Goal: Task Accomplishment & Management: Manage account settings

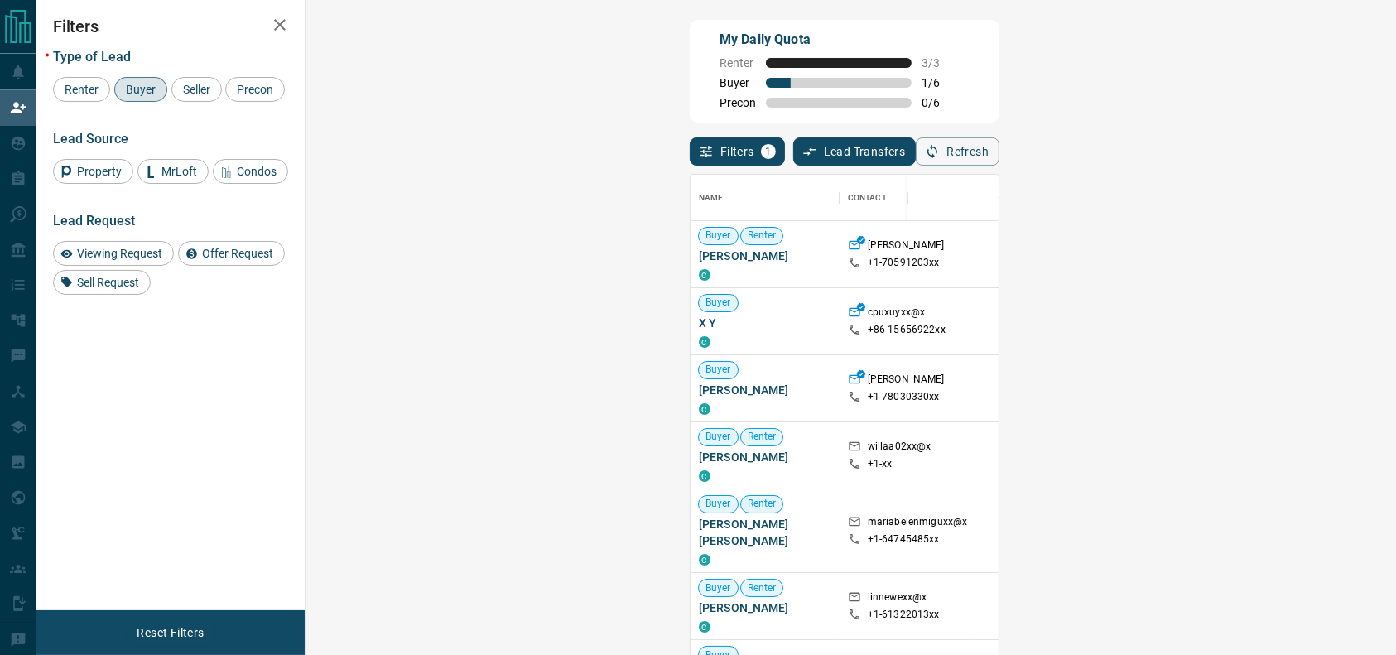
scroll to position [481, 1038]
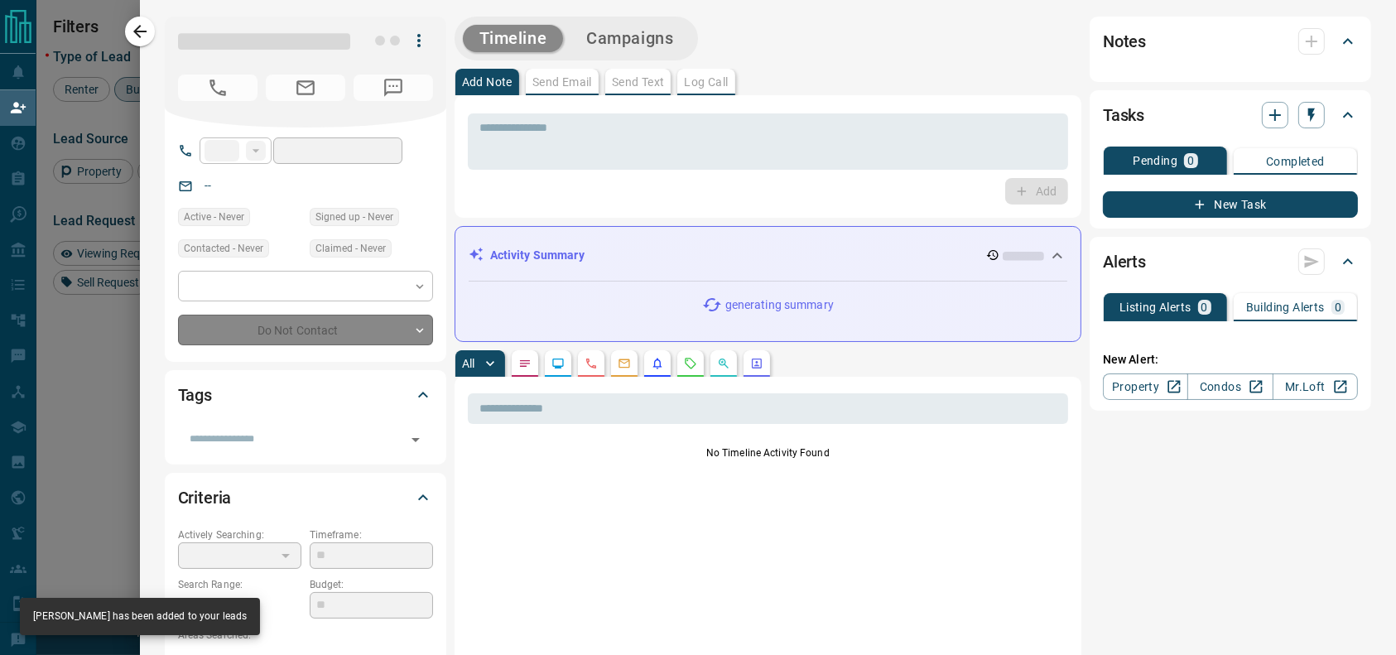
type input "**"
type input "**********"
type input "**"
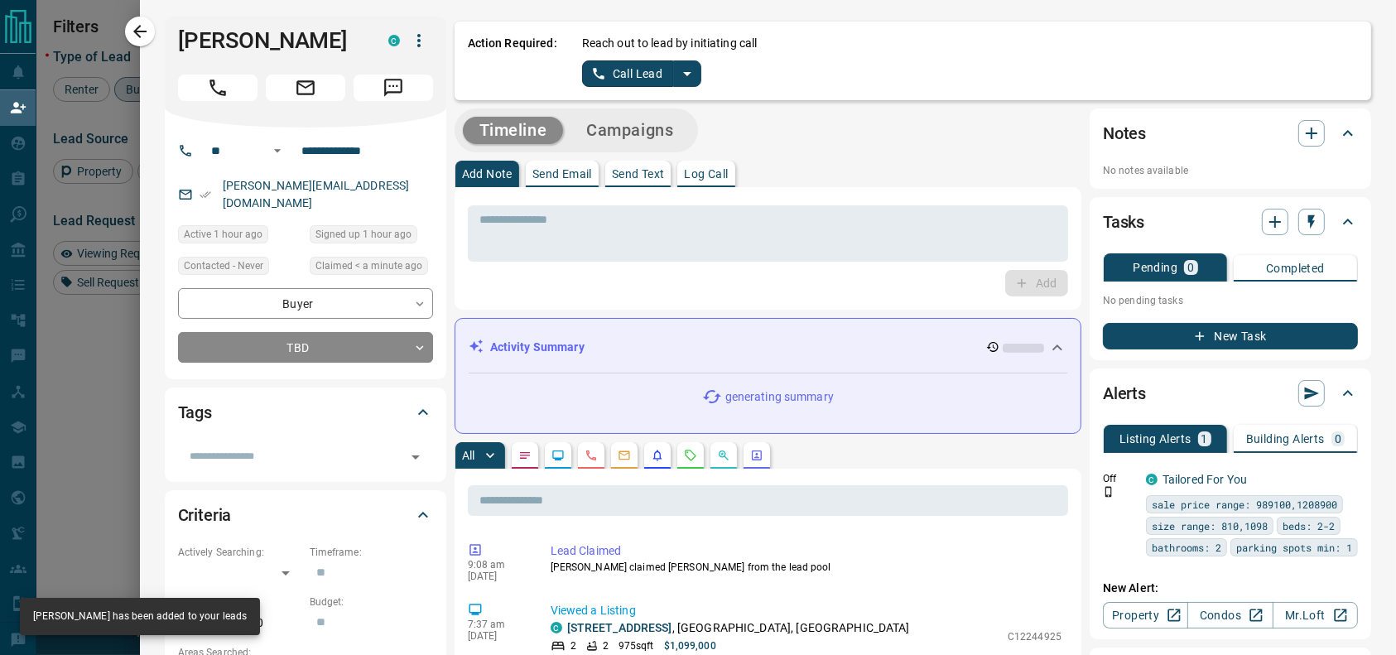
click at [677, 66] on icon "split button" at bounding box center [687, 74] width 20 height 20
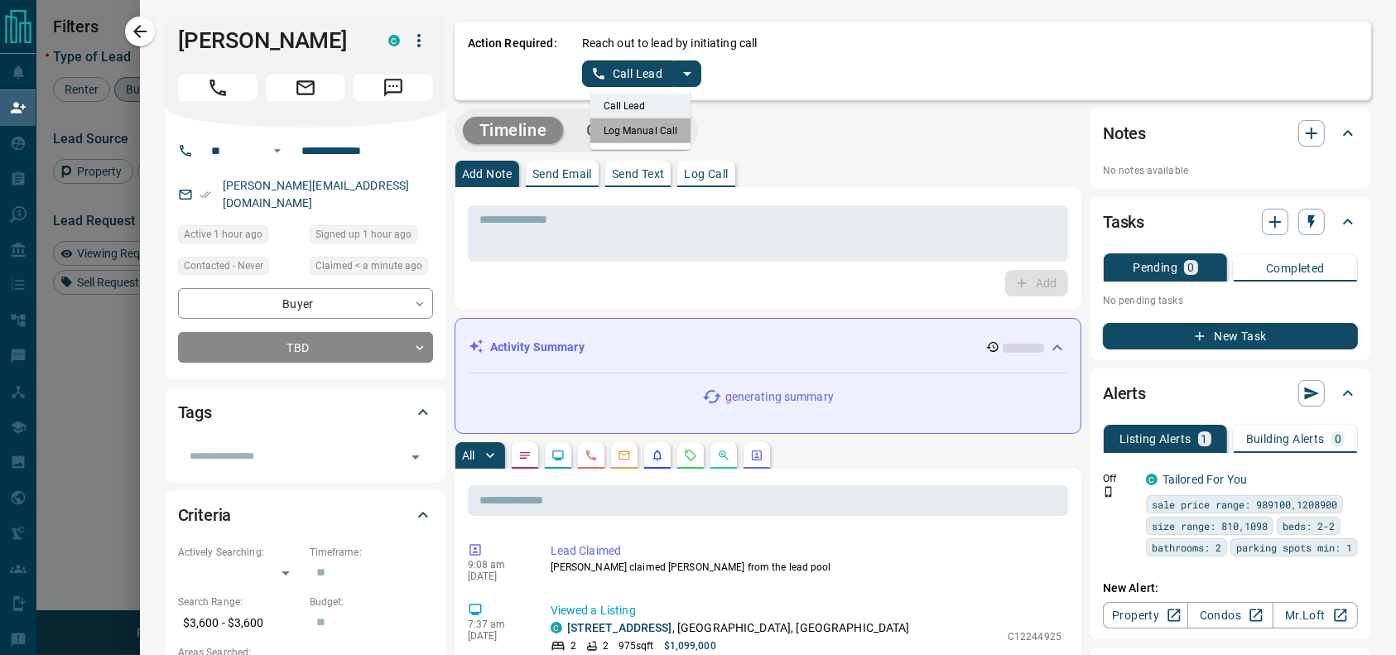
click at [646, 137] on li "Log Manual Call" at bounding box center [640, 130] width 101 height 25
click at [604, 50] on p "Reach out to lead by initiating call" at bounding box center [669, 43] width 175 height 17
click at [593, 60] on div "Reach out to lead by initiating call Log Manual Call" at bounding box center [970, 61] width 776 height 52
click at [582, 75] on button "Log Manual Call" at bounding box center [636, 73] width 109 height 26
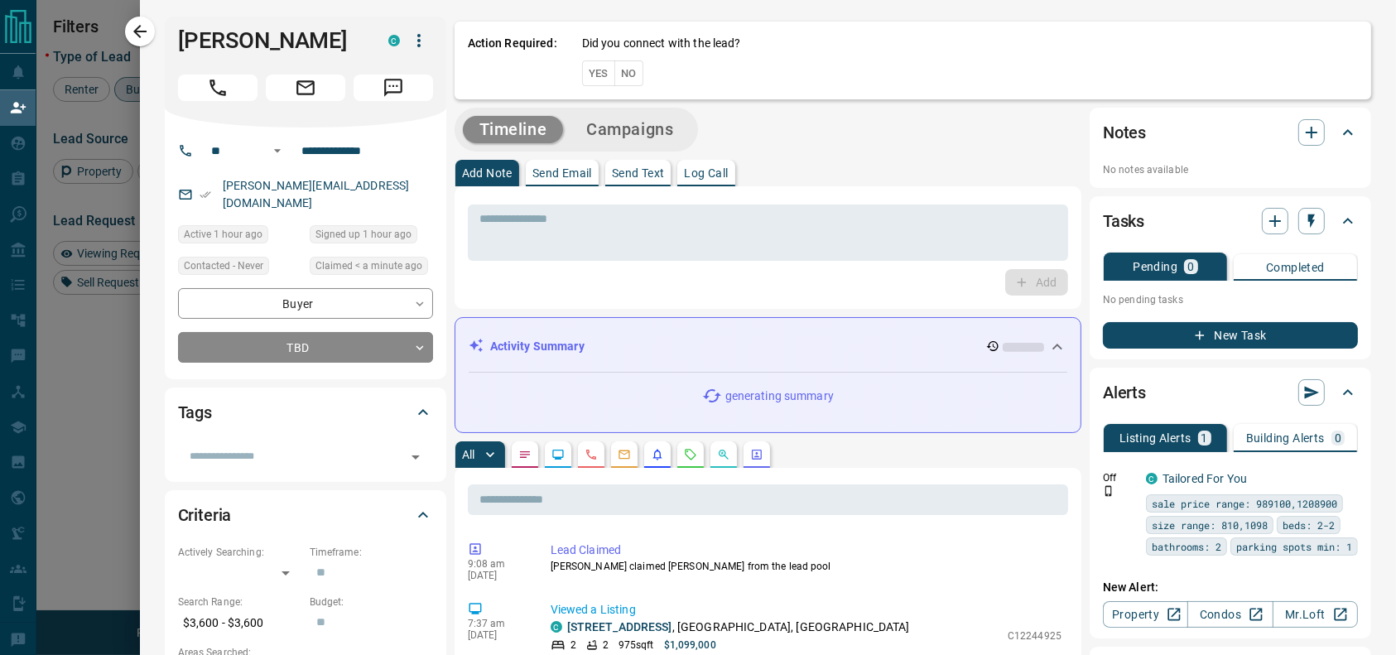
click at [582, 76] on button "Yes" at bounding box center [598, 73] width 33 height 26
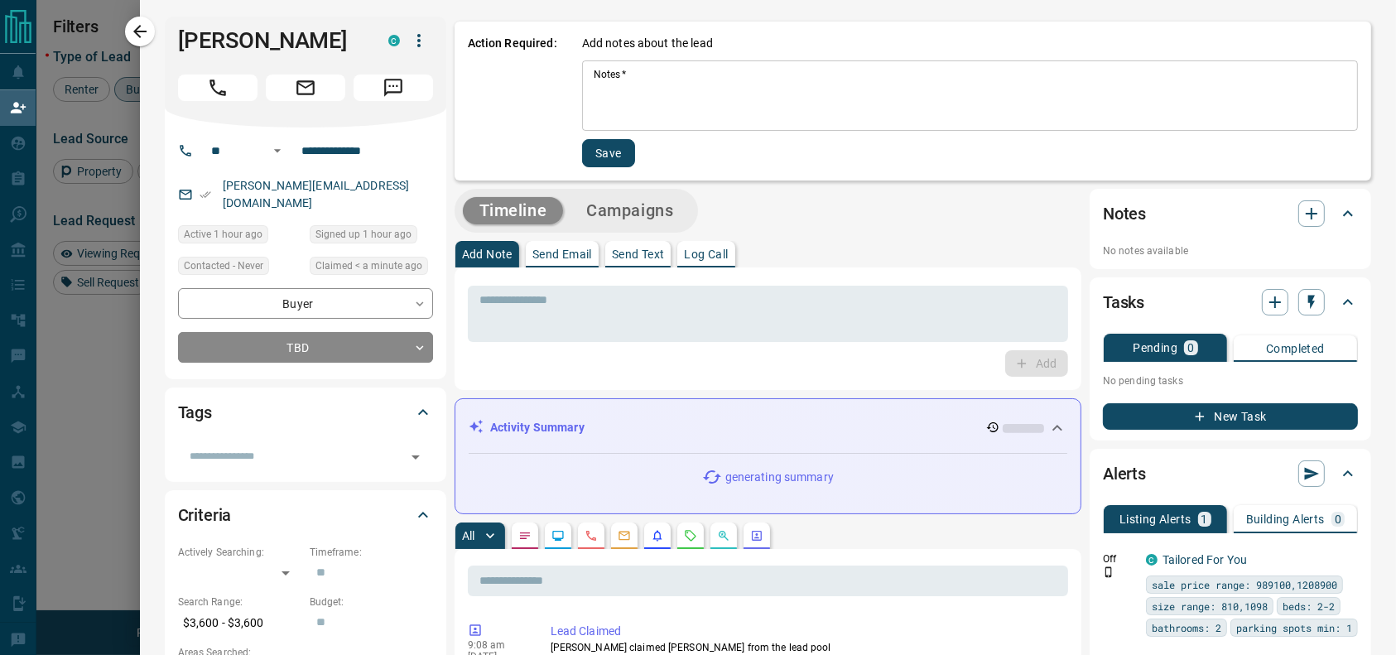
click at [593, 82] on textarea "Notes   *" at bounding box center [969, 96] width 752 height 56
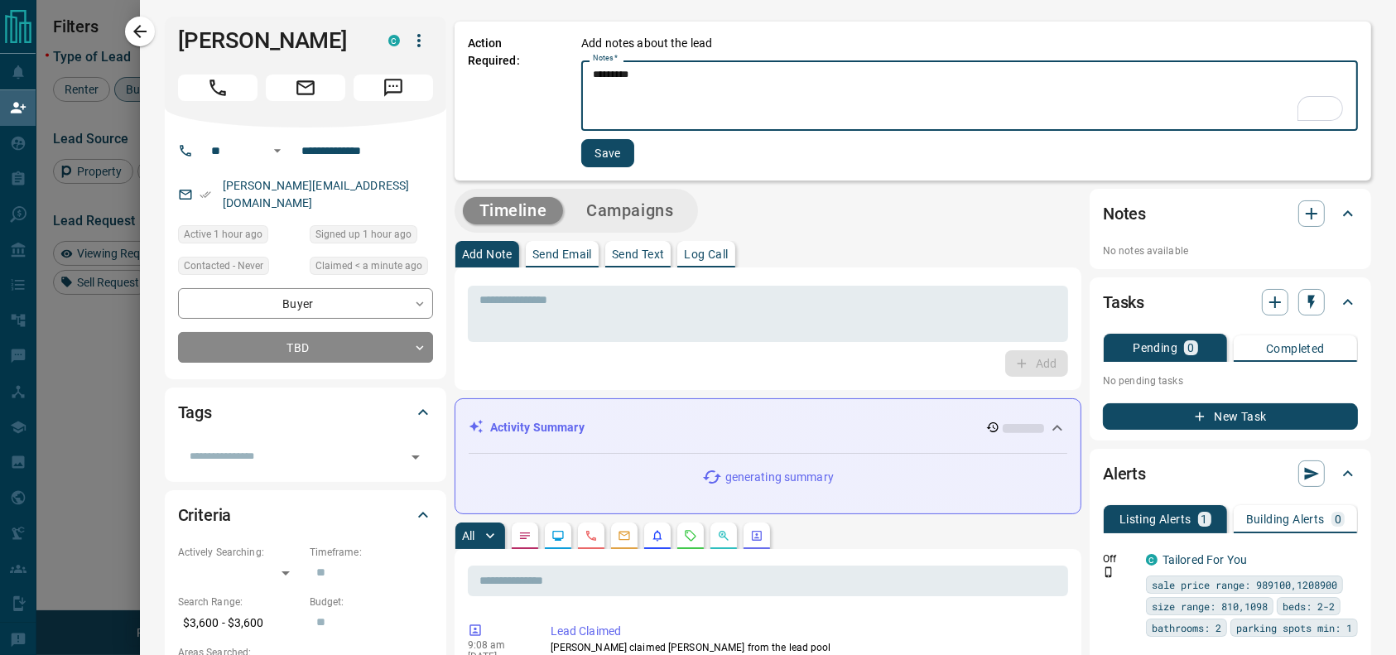
type textarea "*********"
click at [581, 141] on button "Save" at bounding box center [607, 153] width 53 height 28
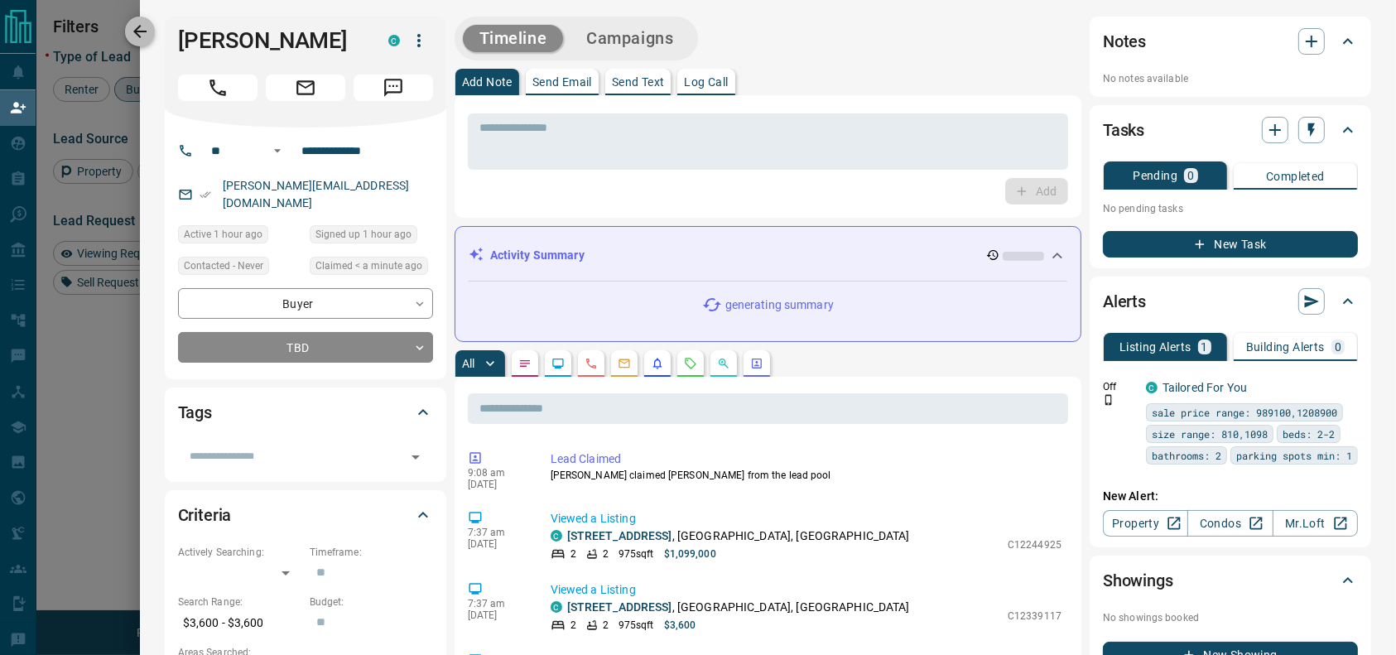
click at [147, 26] on icon "button" at bounding box center [140, 32] width 20 height 20
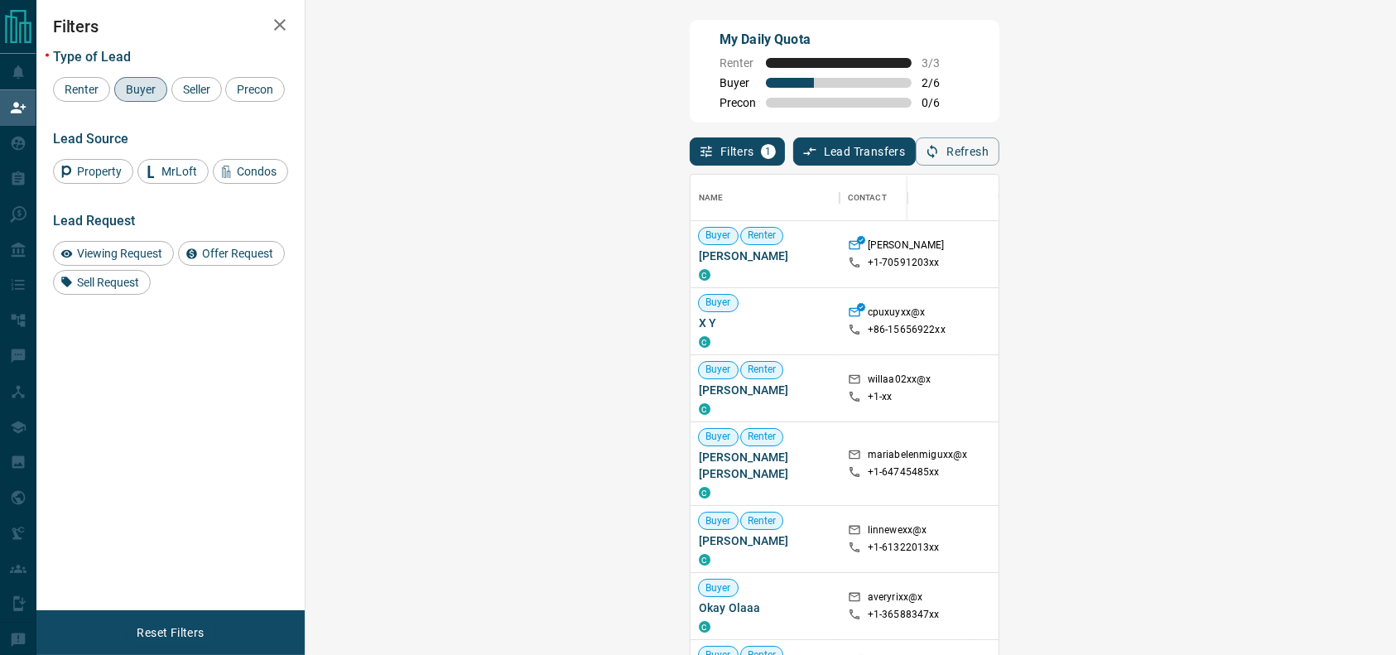
click at [1329, 394] on span "Viewing Request ( 1 )" at bounding box center [1374, 388] width 91 height 17
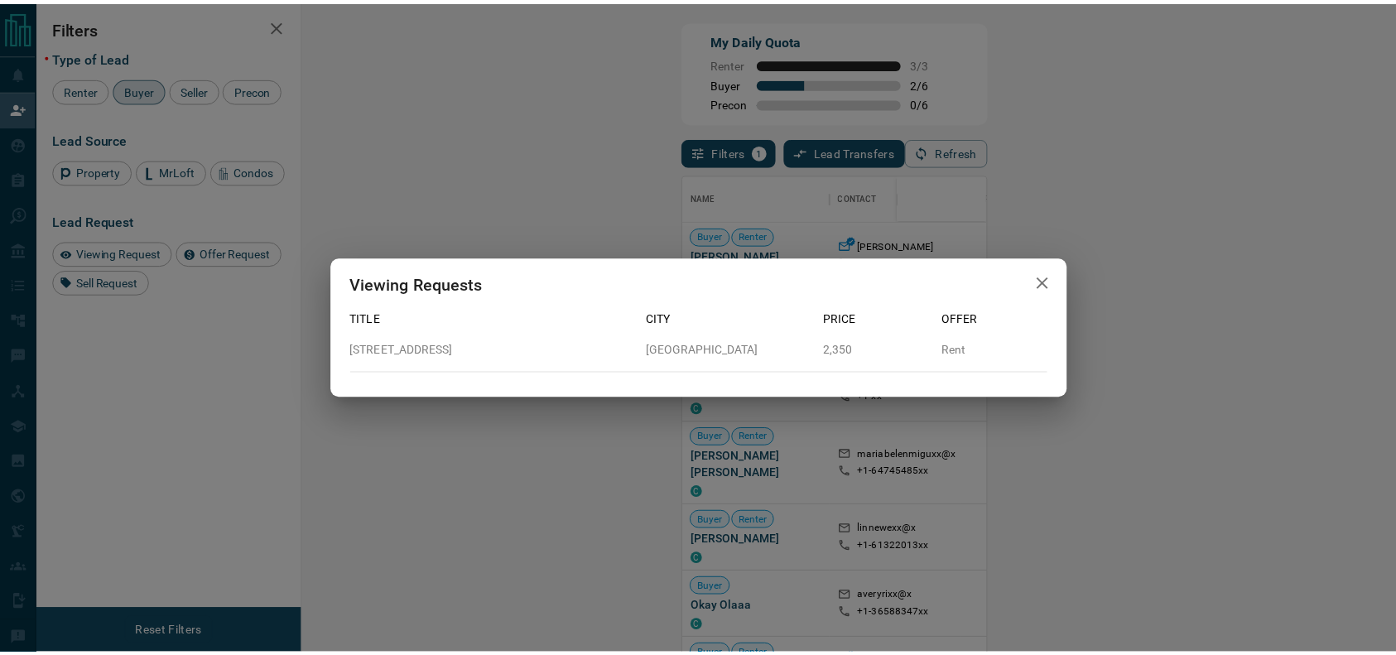
scroll to position [17, 17]
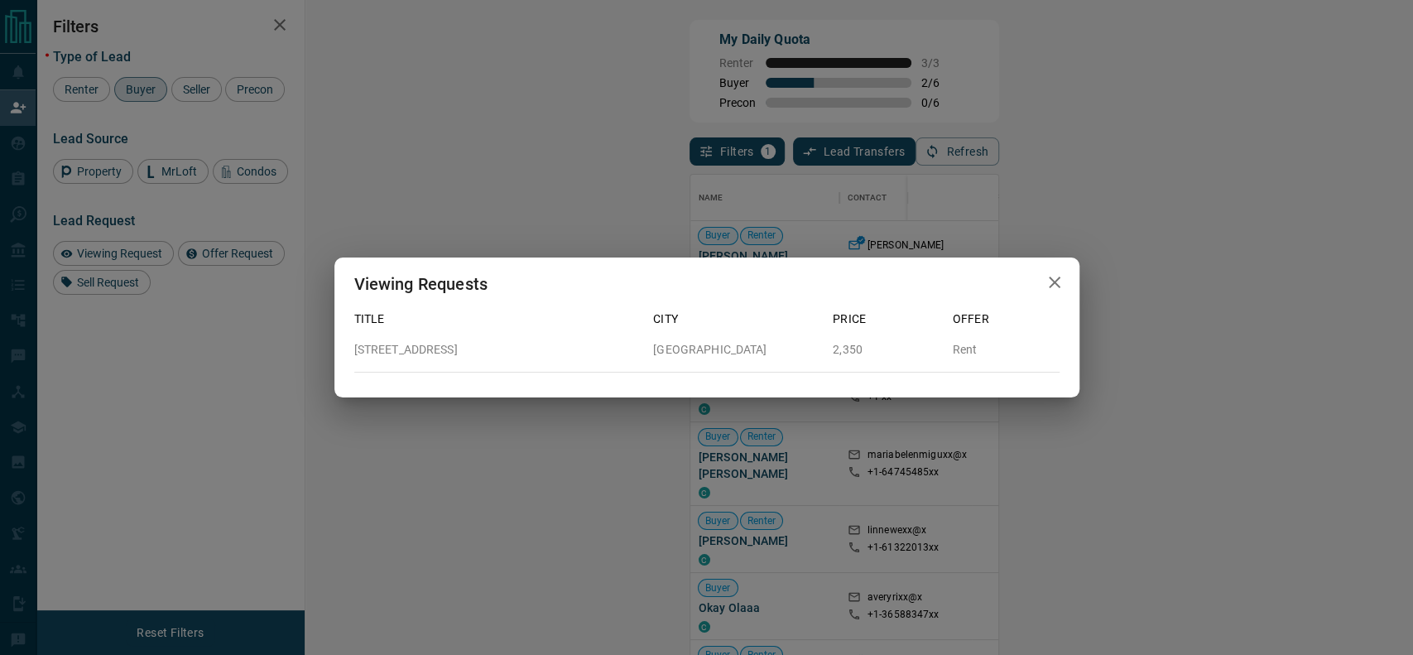
click at [1004, 456] on div "Viewing Requests Title City Price Offer [STREET_ADDRESS] 2,350 Rent" at bounding box center [706, 327] width 1413 height 655
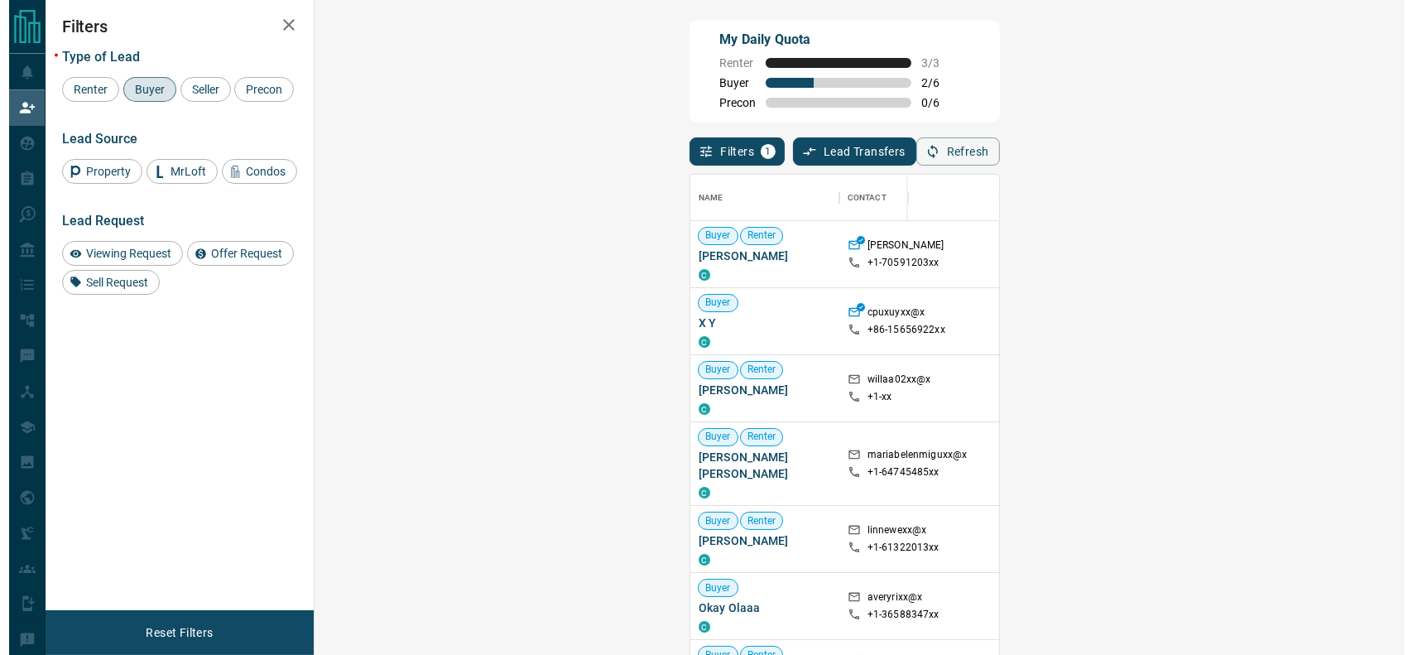
scroll to position [481, 1038]
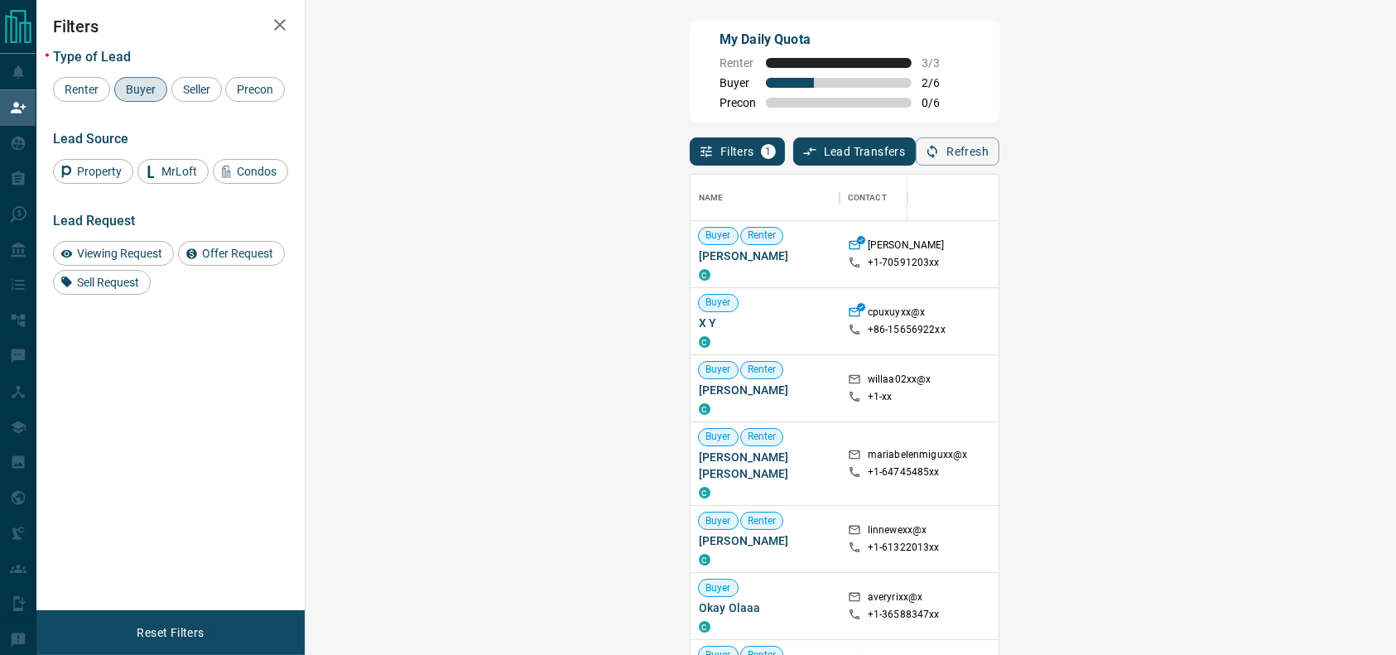
drag, startPoint x: 1002, startPoint y: 468, endPoint x: 995, endPoint y: 450, distance: 18.9
click at [1311, 464] on div "Viewing Request ( 1 )" at bounding box center [1377, 463] width 132 height 83
click at [1329, 458] on span "Viewing Request ( 1 )" at bounding box center [1374, 464] width 91 height 12
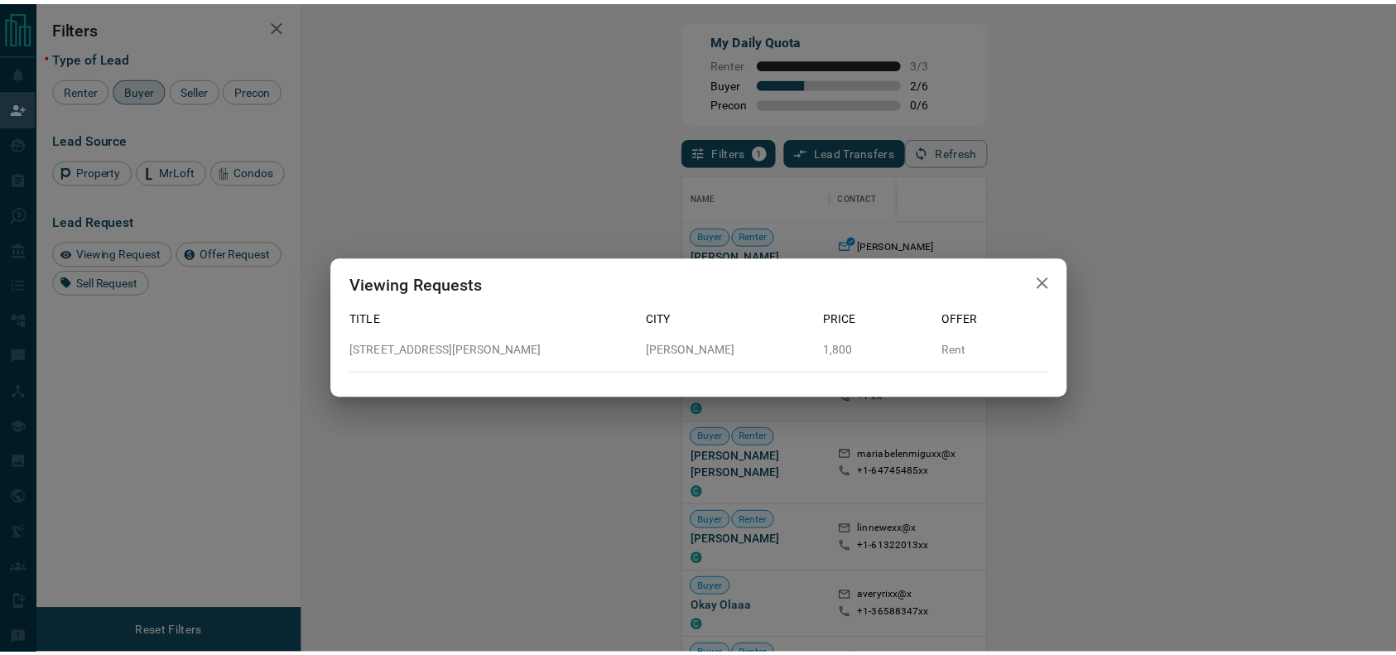
scroll to position [17, 17]
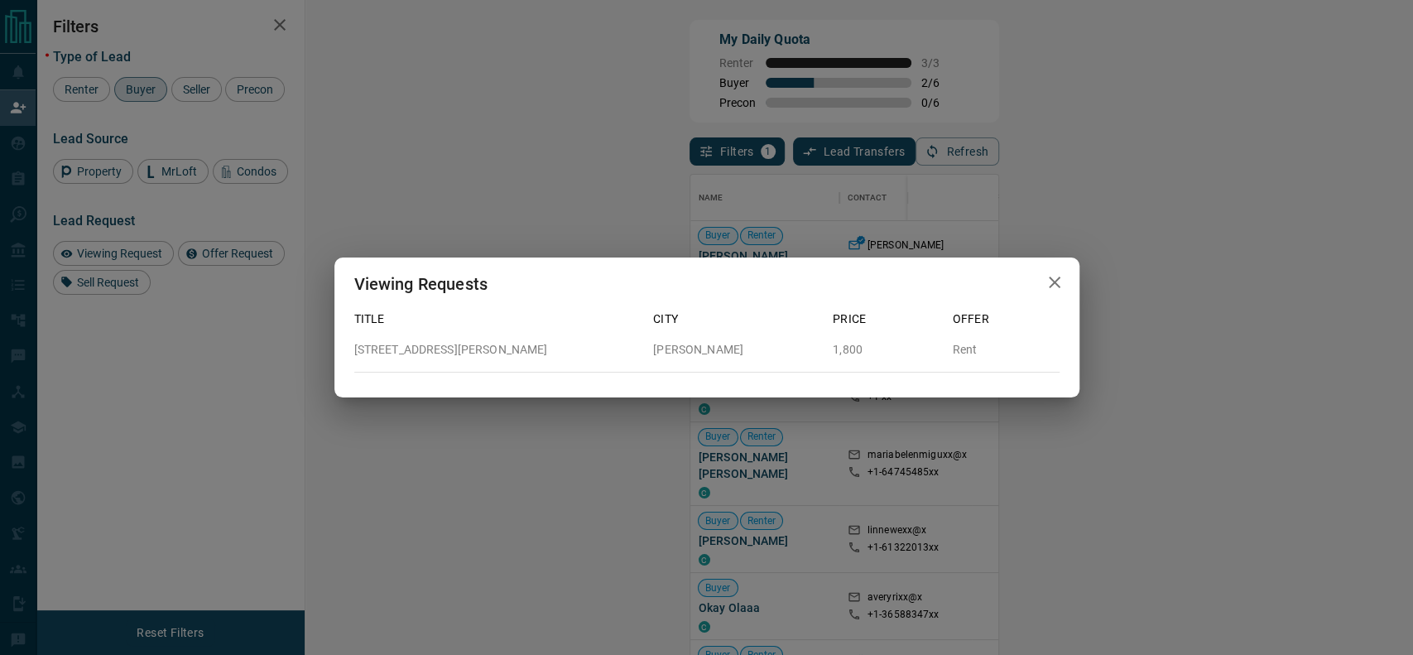
click at [986, 508] on div "Viewing Requests Title City Price Offer [STREET_ADDRESS][PERSON_NAME][PERSON_NA…" at bounding box center [706, 327] width 1413 height 655
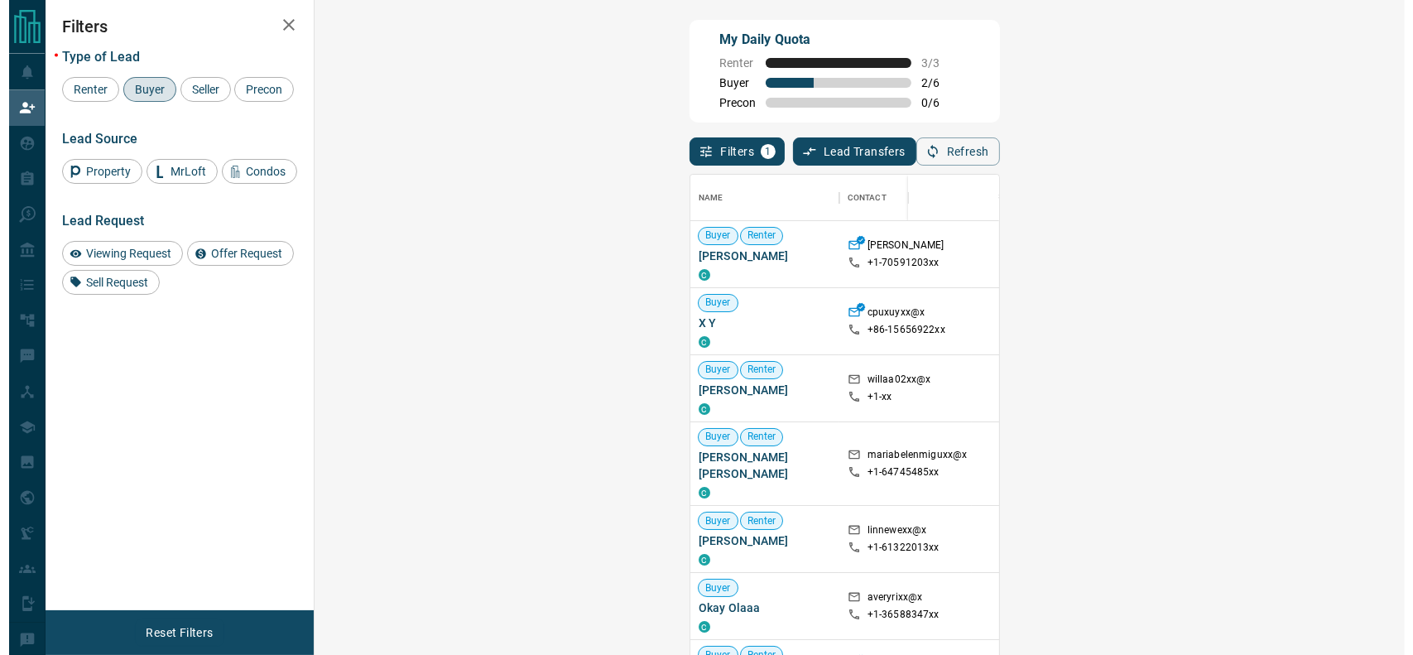
scroll to position [481, 1038]
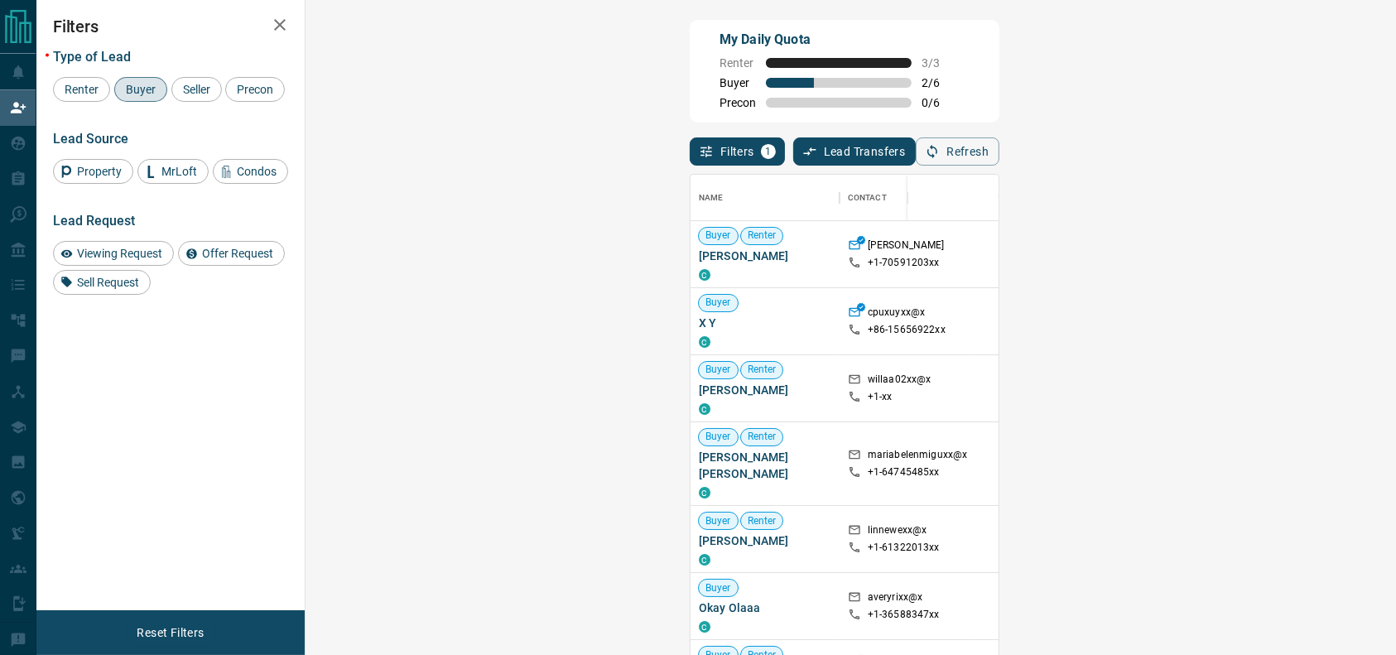
click at [1311, 508] on div "Viewing Request ( 1 )" at bounding box center [1377, 539] width 132 height 66
click at [1311, 512] on div "Viewing Request ( 1 )" at bounding box center [1377, 539] width 132 height 66
click at [1329, 533] on span "Viewing Request ( 1 )" at bounding box center [1374, 539] width 91 height 12
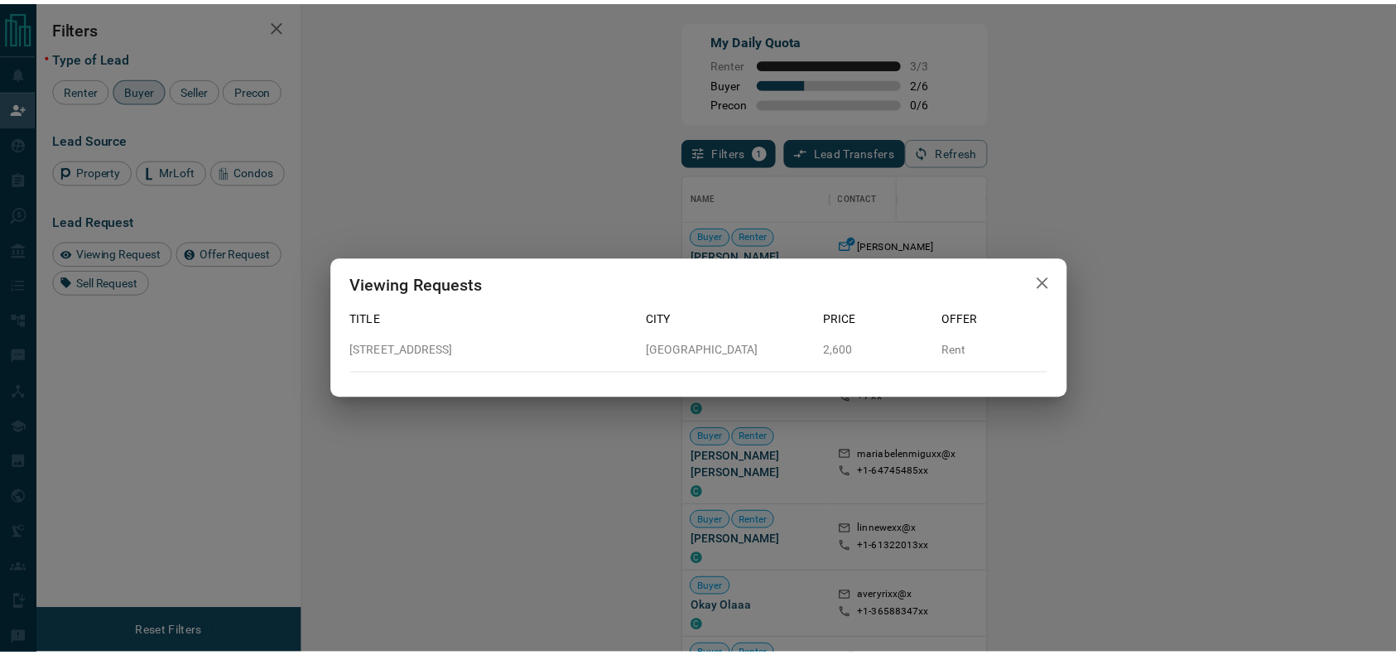
scroll to position [17, 17]
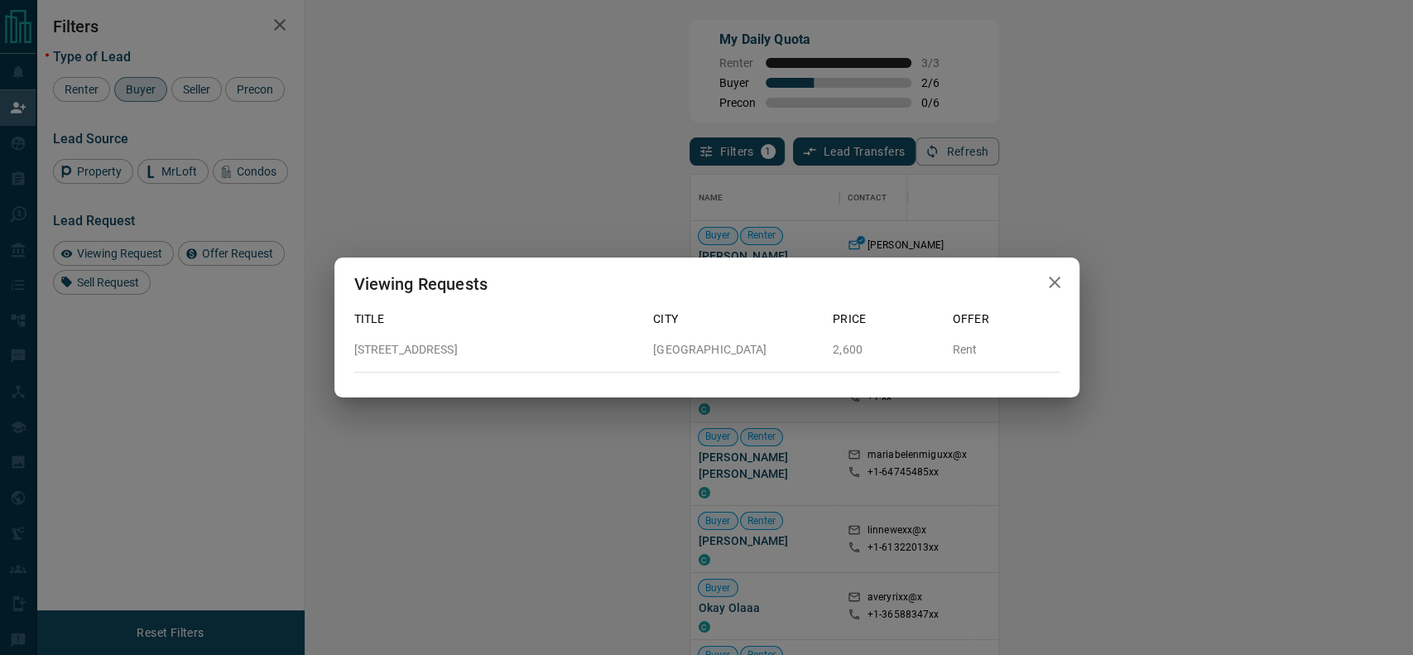
click at [881, 244] on div "Viewing Requests Title City Price Offer [STREET_ADDRESS] 2,600 Rent" at bounding box center [706, 327] width 1413 height 655
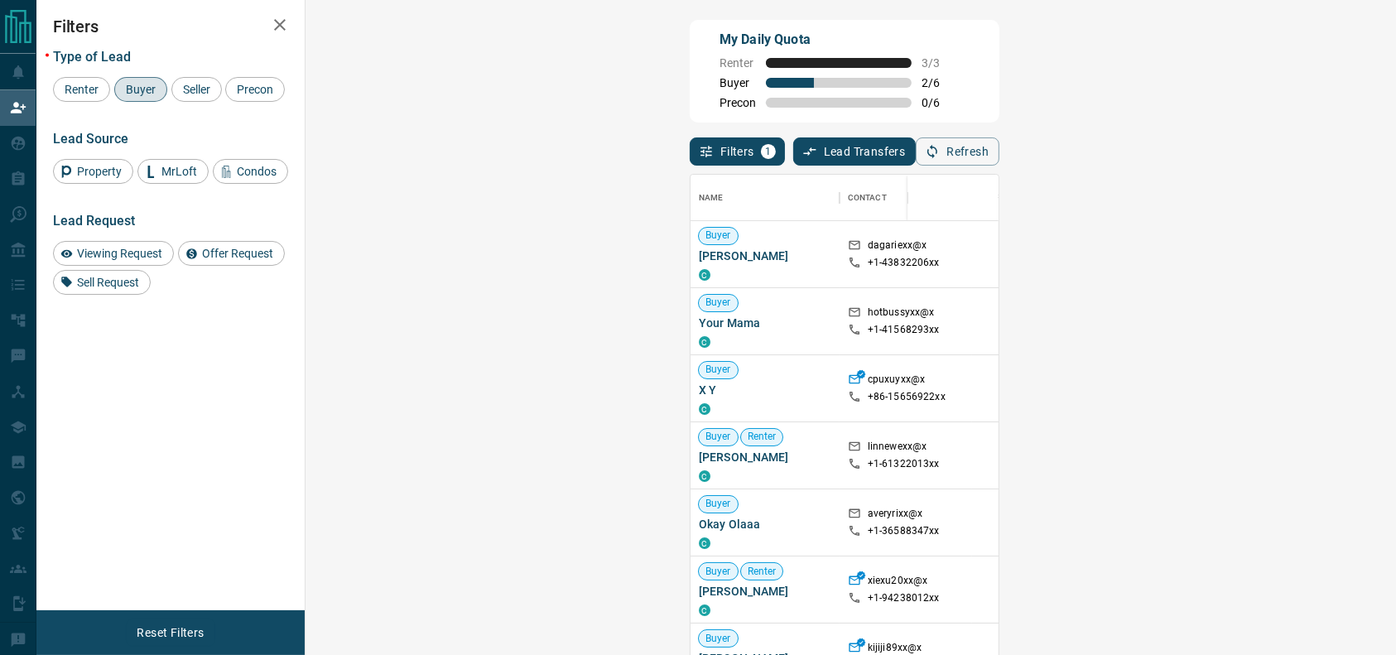
scroll to position [481, 1038]
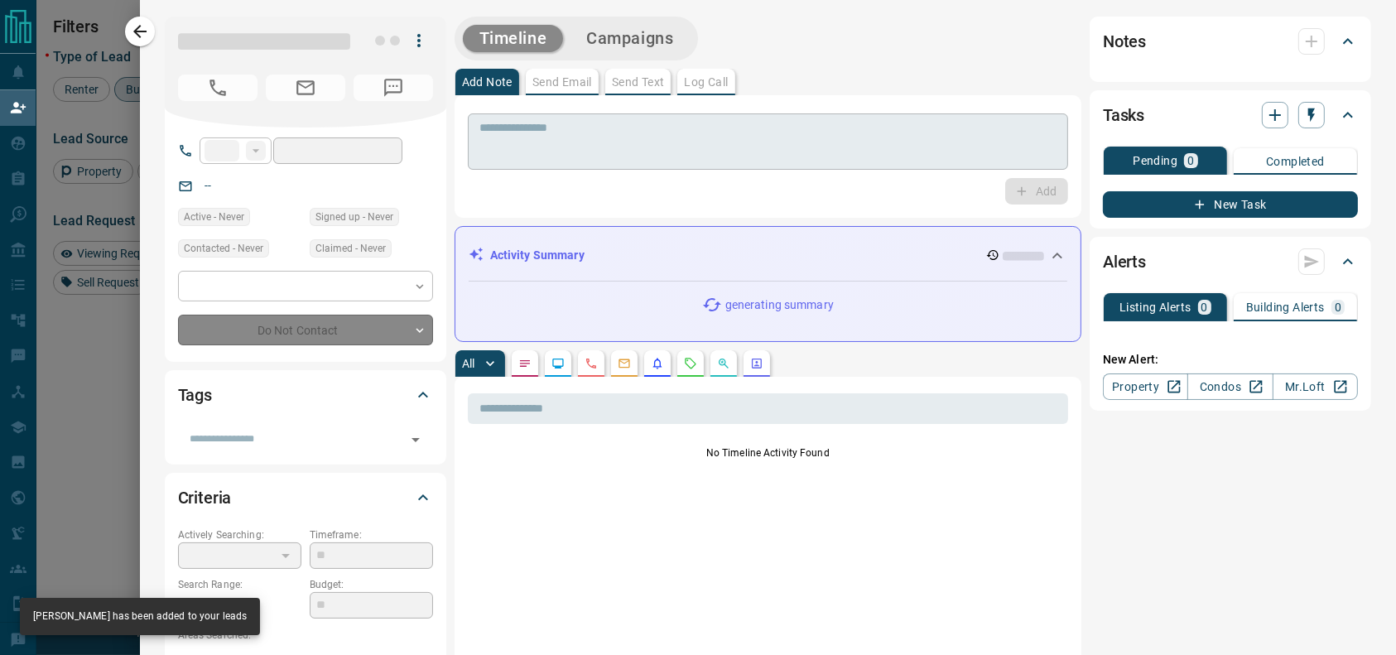
type input "**"
type input "**********"
type input "**"
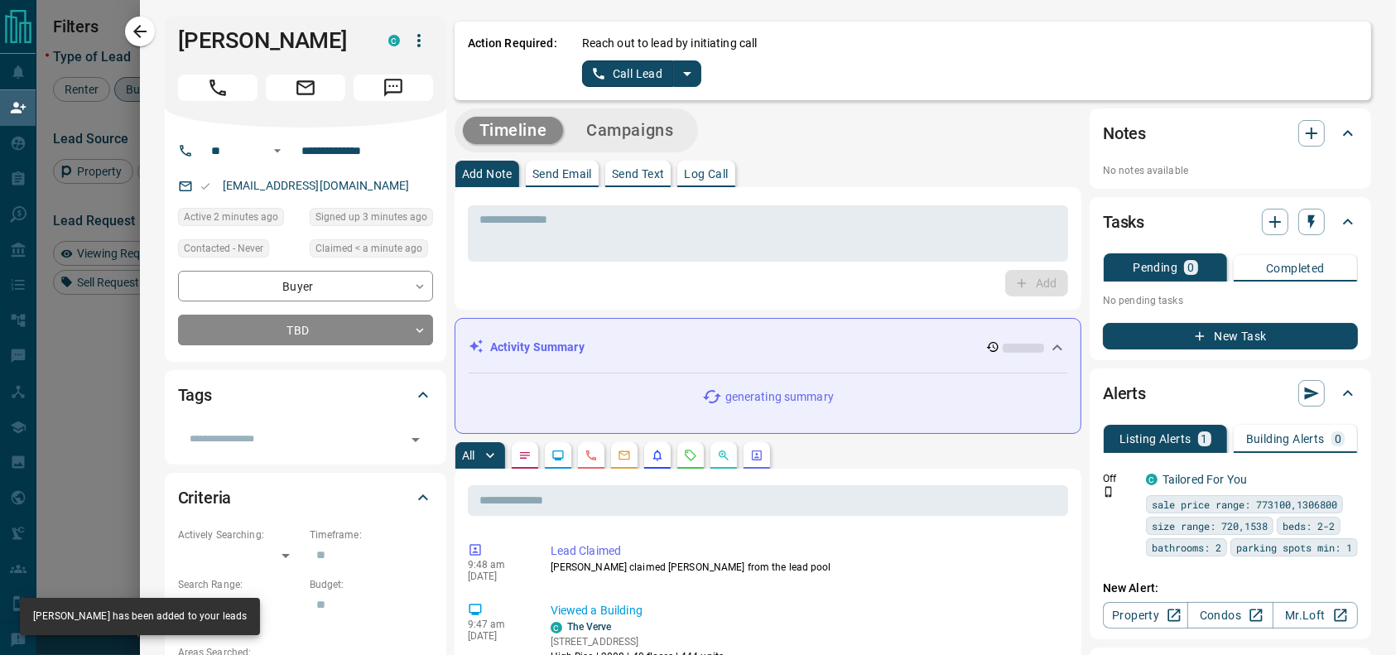
click at [687, 83] on div "Reach out to lead by initiating call Call Lead" at bounding box center [970, 61] width 776 height 52
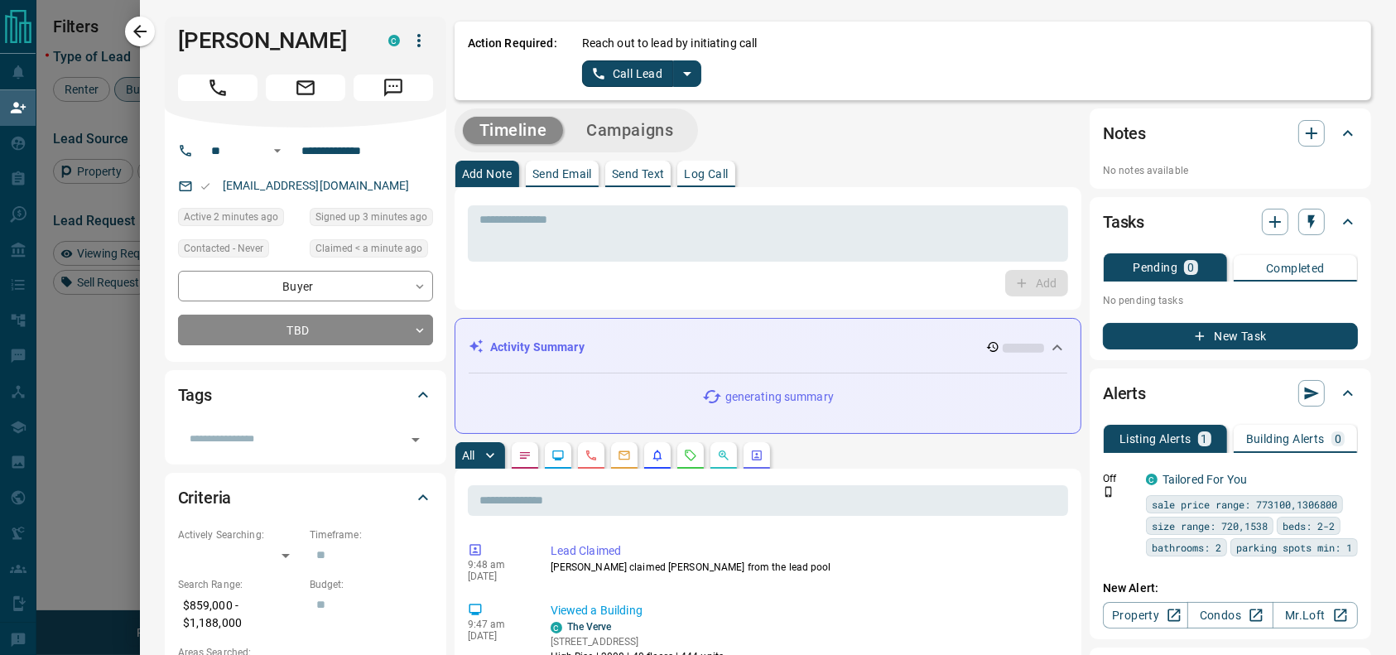
click at [683, 83] on div "Call Lead" at bounding box center [642, 73] width 120 height 26
click at [682, 83] on button "split button" at bounding box center [687, 73] width 28 height 26
click at [652, 131] on li "Log Manual Call" at bounding box center [640, 130] width 101 height 25
click at [614, 71] on button "Log Manual Call" at bounding box center [636, 73] width 109 height 26
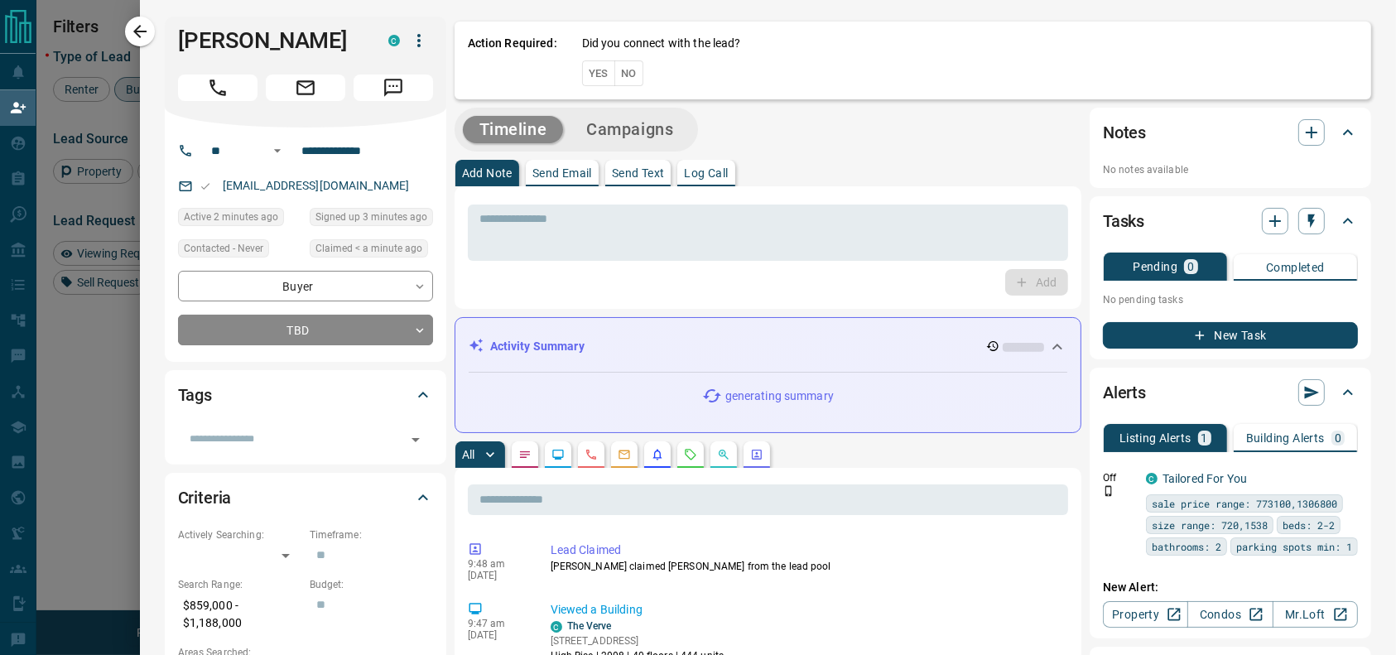
click at [563, 71] on div "Action Required: Did you connect with the lead? Yes No" at bounding box center [912, 61] width 916 height 78
click at [582, 74] on button "Yes" at bounding box center [598, 73] width 33 height 26
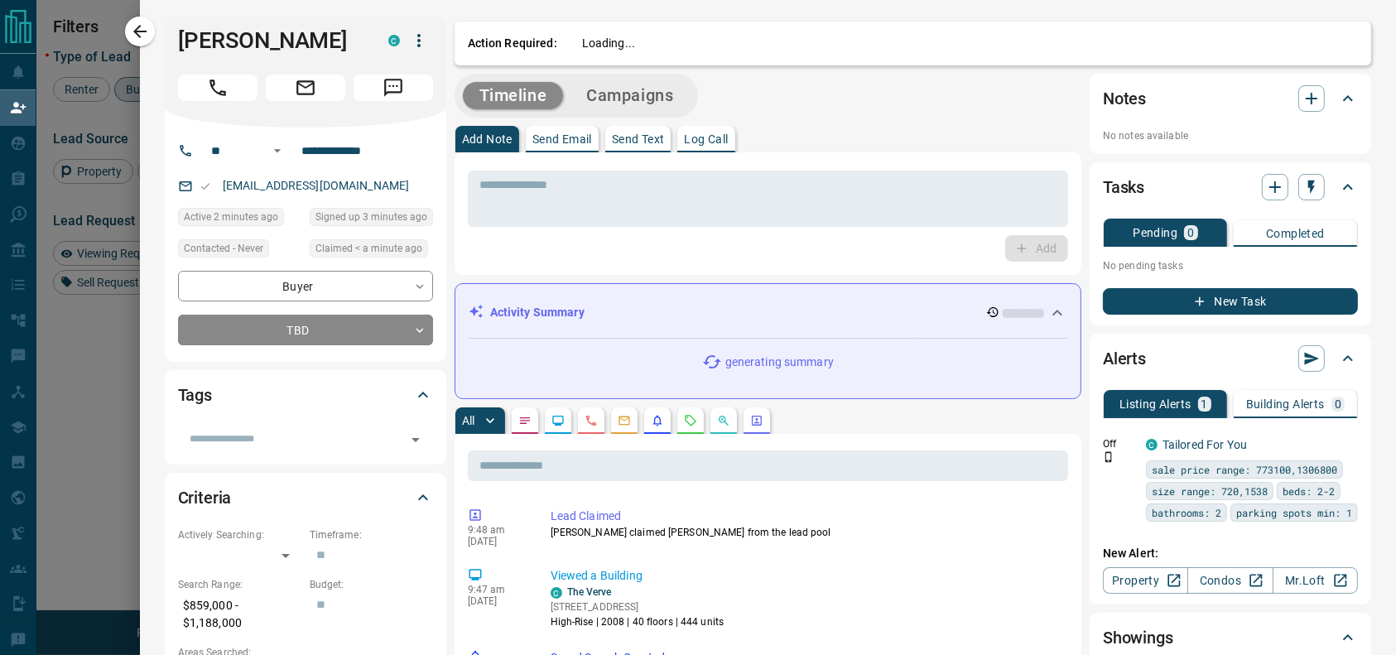
click at [569, 74] on div "Timeline Campaigns" at bounding box center [576, 96] width 244 height 44
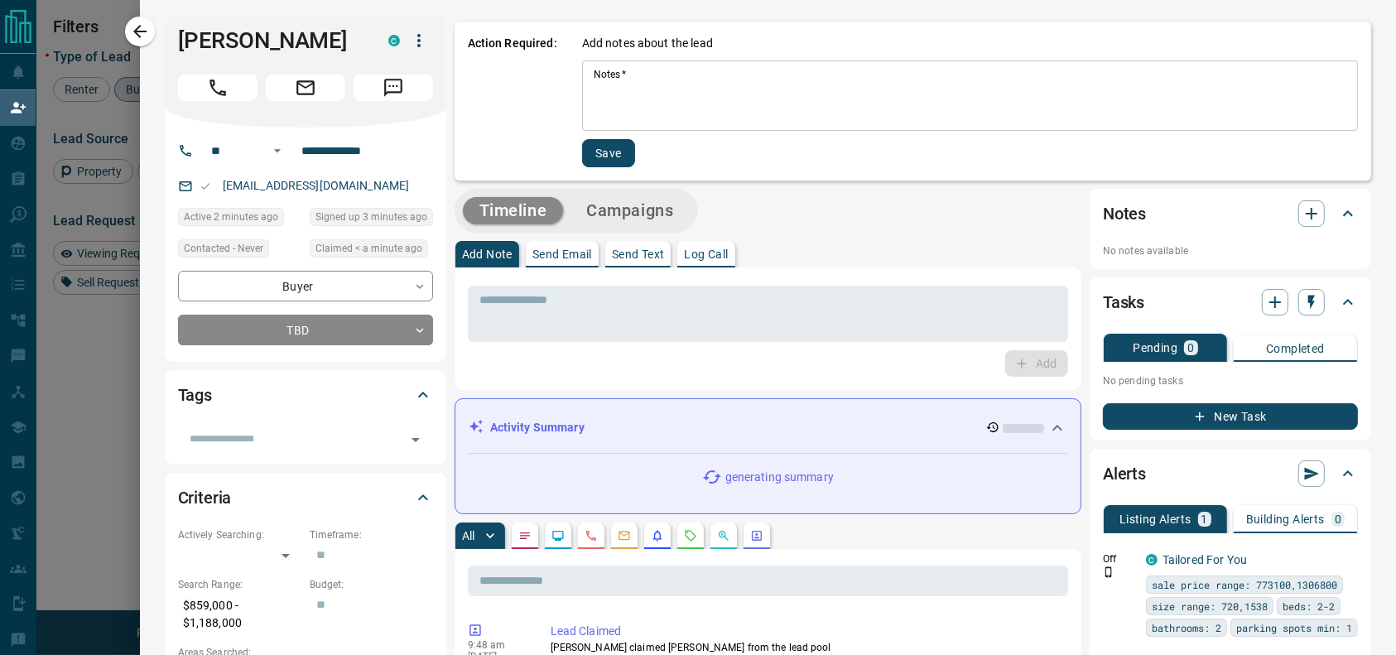
click at [582, 74] on div "* Notes   *" at bounding box center [970, 95] width 776 height 70
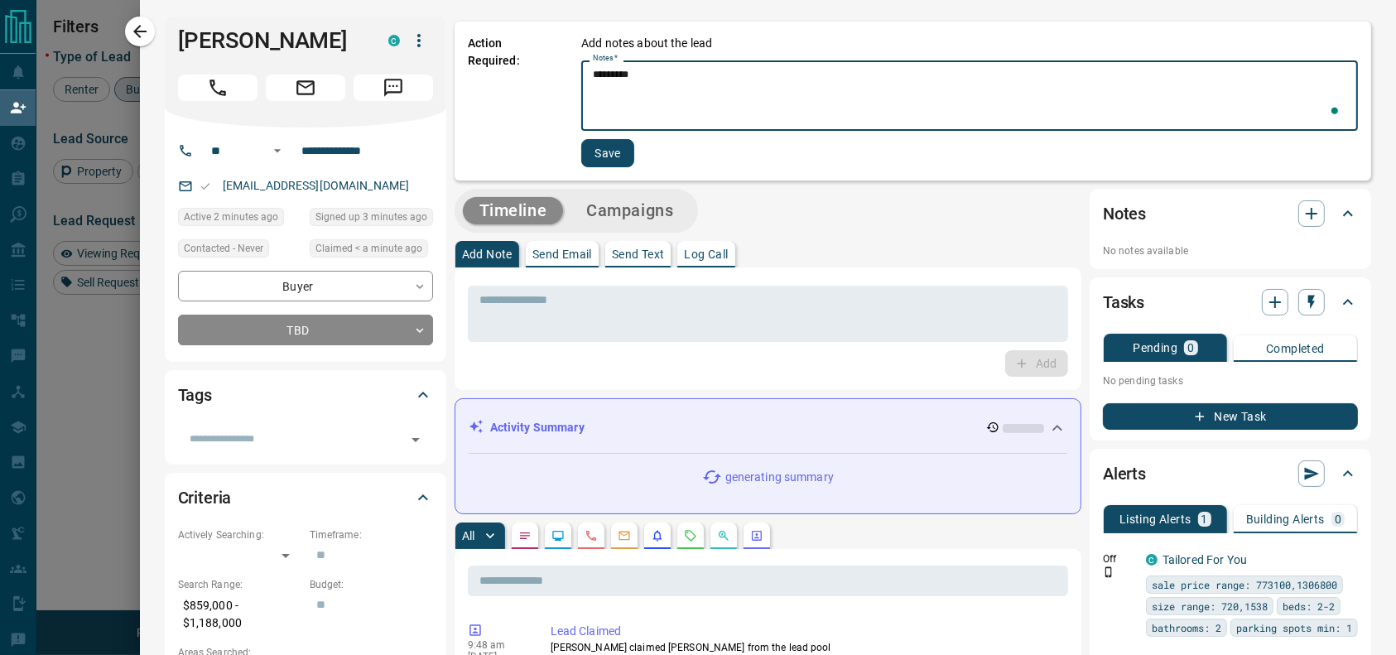
type textarea "*********"
click at [595, 155] on button "Save" at bounding box center [607, 153] width 53 height 28
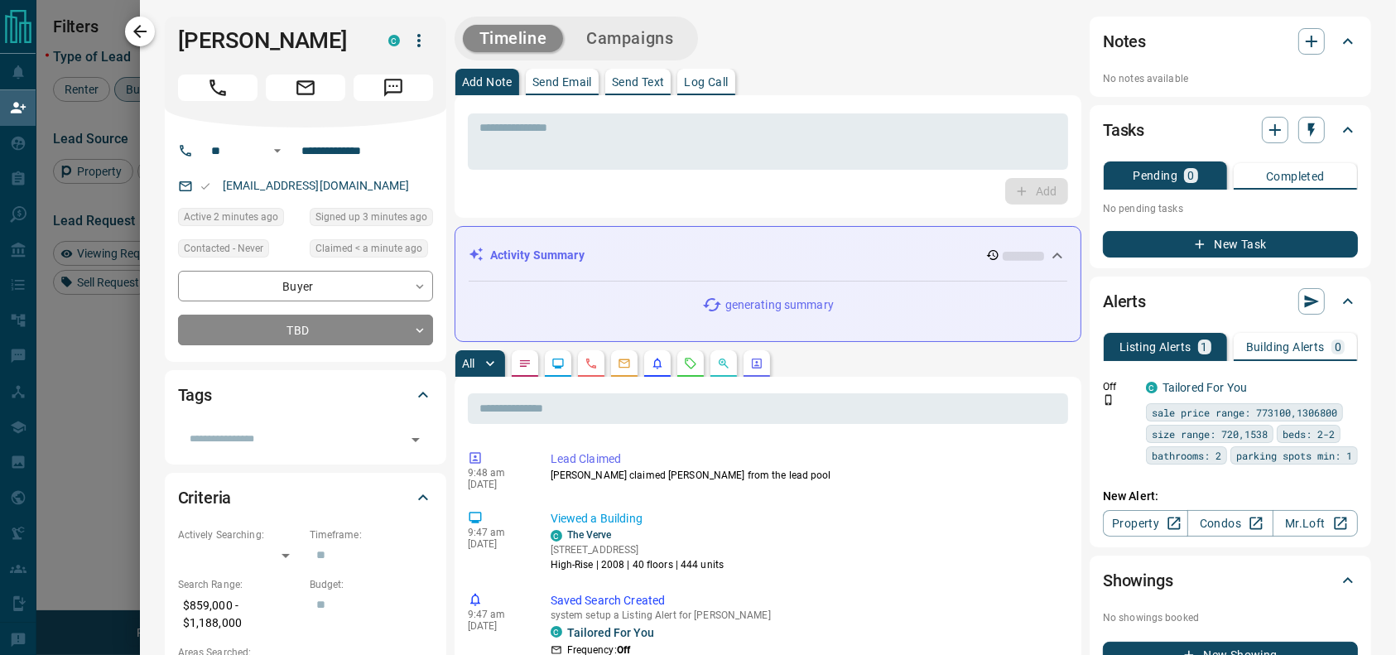
click at [135, 31] on icon "button" at bounding box center [139, 31] width 13 height 13
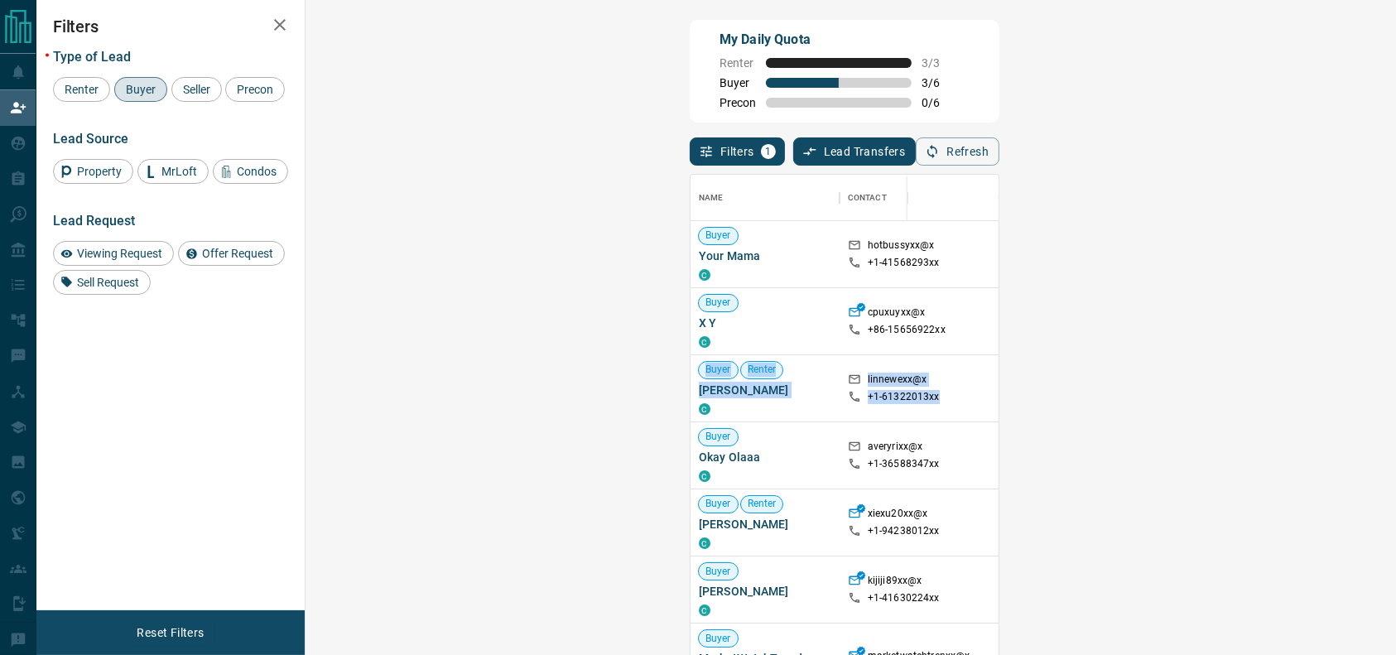
drag, startPoint x: 697, startPoint y: 323, endPoint x: 796, endPoint y: 406, distance: 129.8
click at [796, 406] on div "Buyer Your Mama C hotbussyxx@x +1- 41568293xx $635K - $635K [GEOGRAPHIC_DATA], …" at bounding box center [1244, 564] width 1109 height 687
click at [1162, 406] on div at bounding box center [1228, 388] width 132 height 66
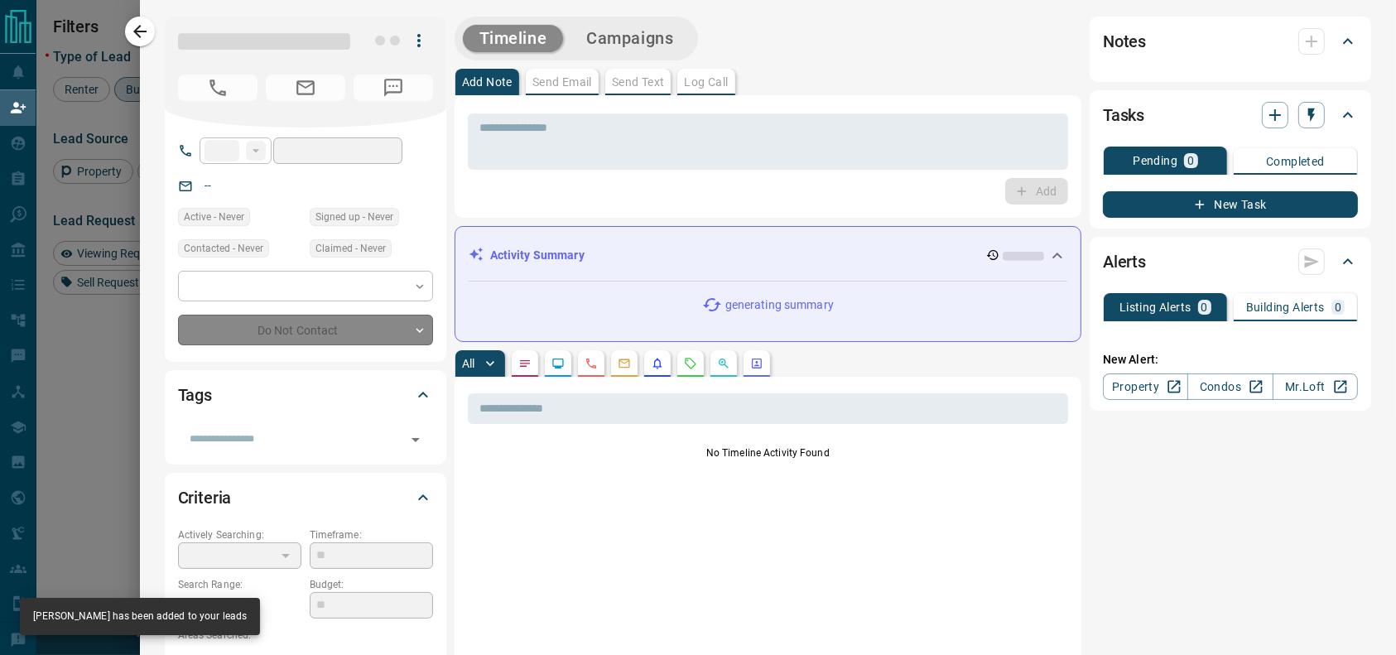
type input "**"
type input "**********"
type input "**"
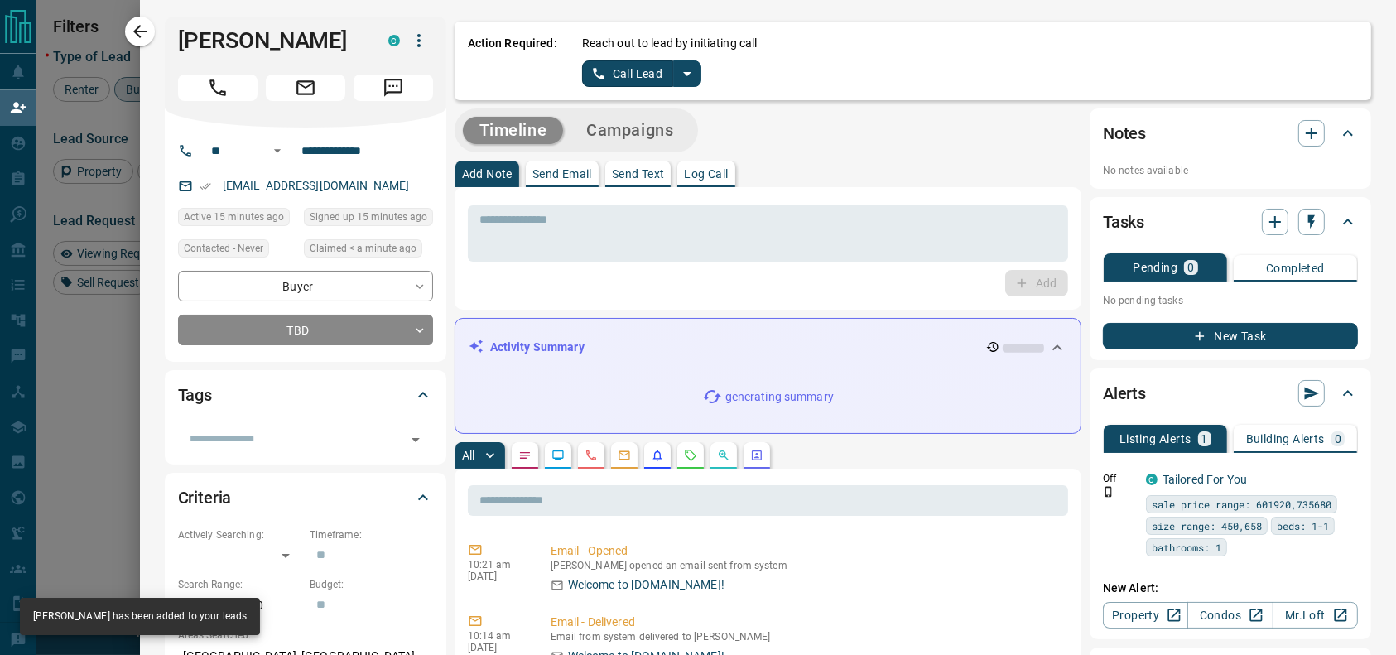
click at [687, 74] on div "Reach out to lead by initiating call Call Lead" at bounding box center [970, 61] width 776 height 52
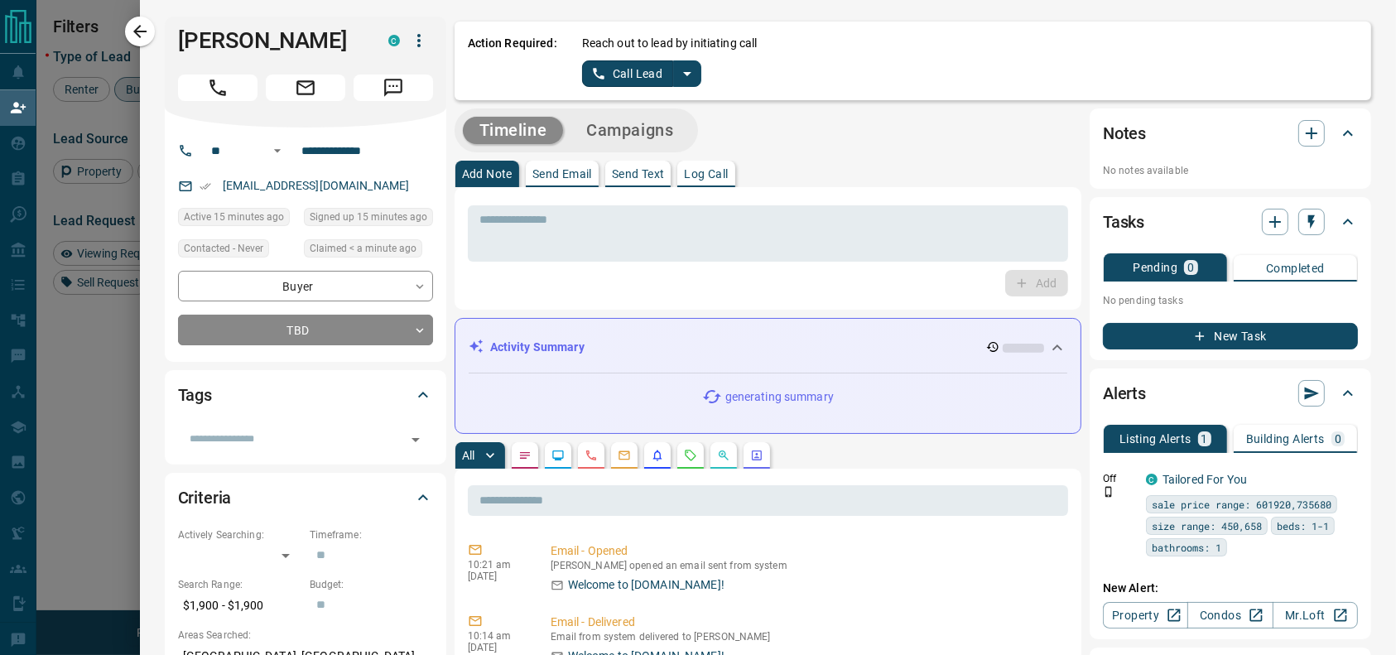
click at [682, 74] on button "split button" at bounding box center [687, 73] width 28 height 26
click at [641, 129] on li "Log Manual Call" at bounding box center [640, 130] width 101 height 25
click at [606, 70] on button "Log Manual Call" at bounding box center [636, 73] width 109 height 26
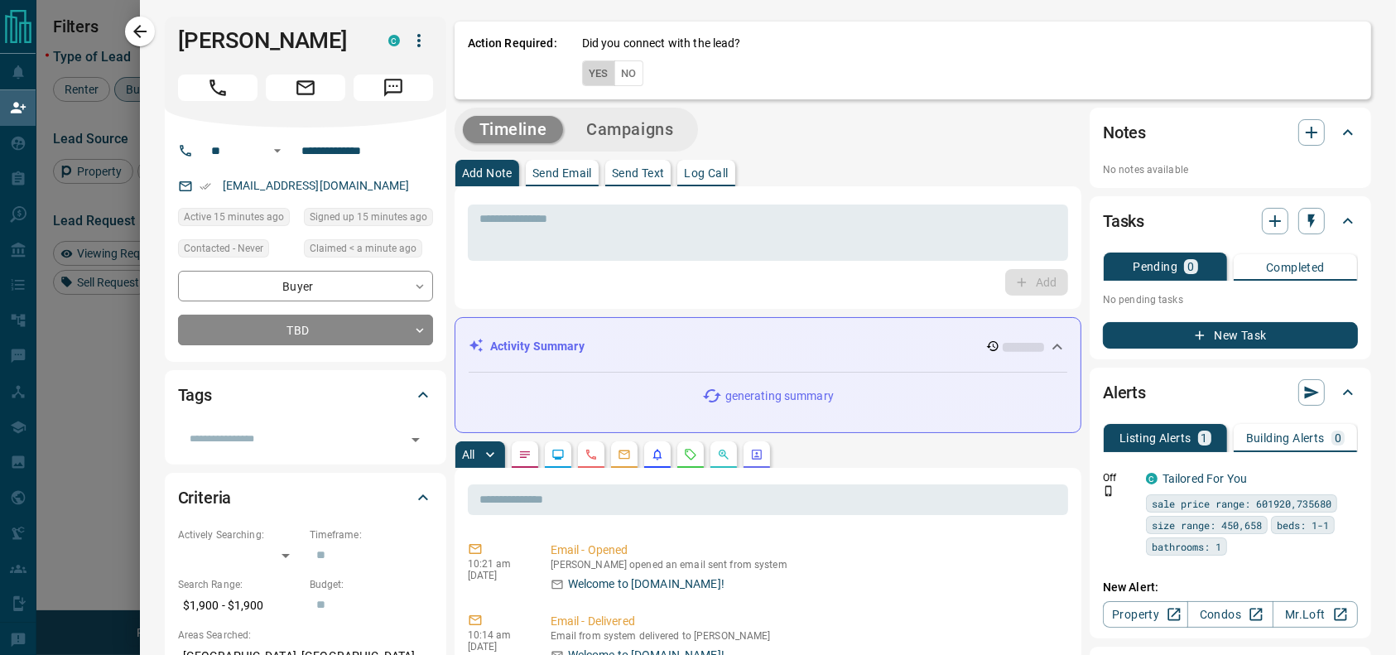
click at [586, 70] on button "Yes" at bounding box center [598, 73] width 33 height 26
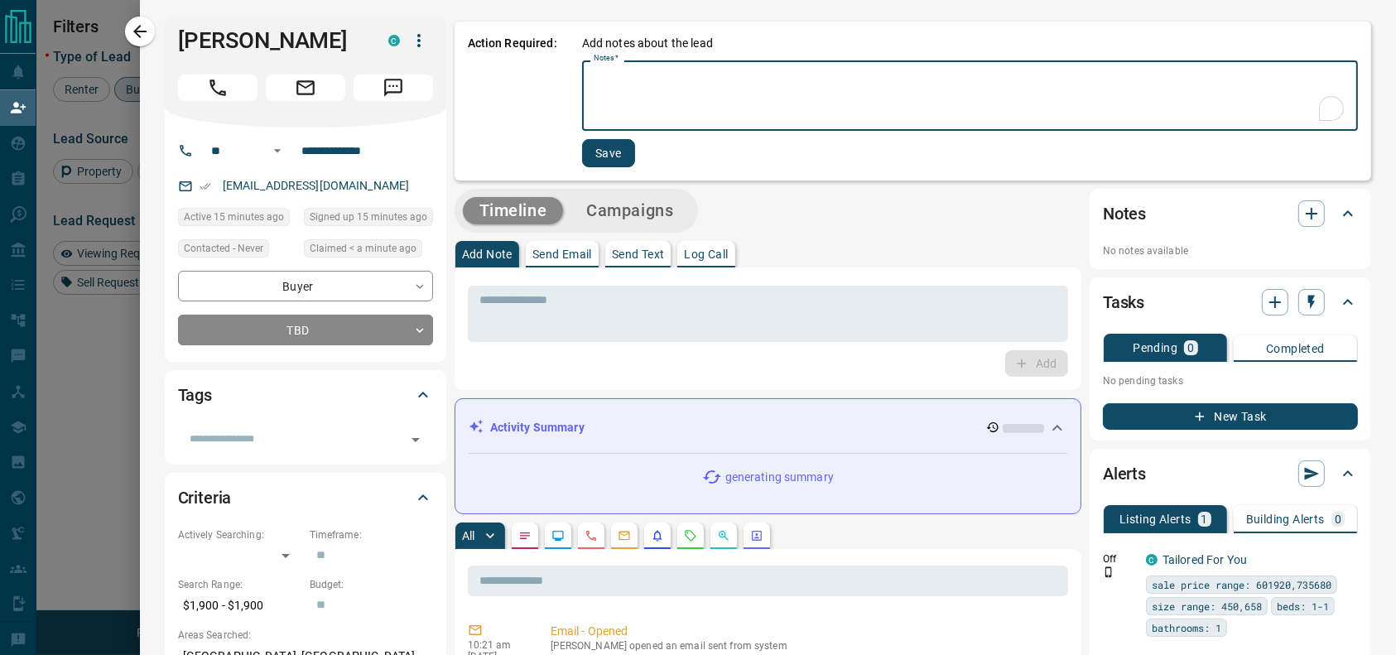
click at [593, 70] on textarea "Notes   *" at bounding box center [969, 96] width 752 height 56
type textarea "*"
type textarea "*********"
click at [591, 142] on button "Save" at bounding box center [607, 153] width 53 height 28
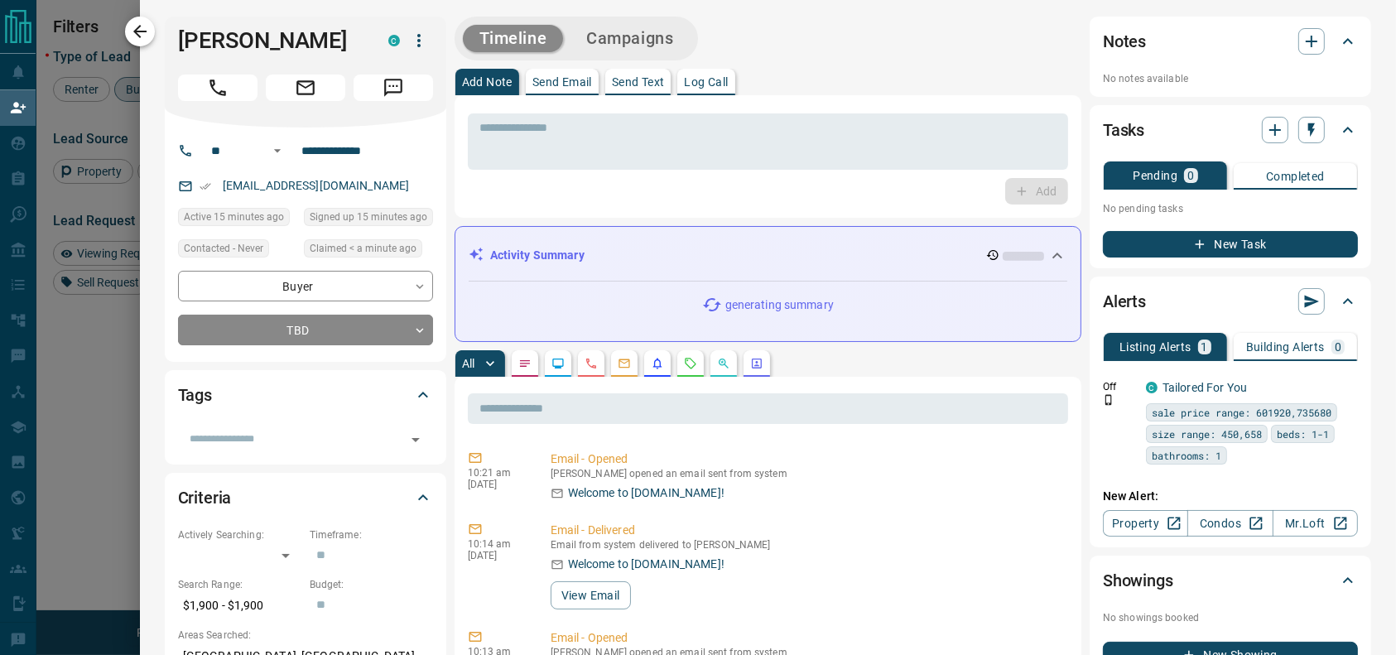
click at [143, 43] on button "button" at bounding box center [140, 32] width 30 height 30
